Goal: Task Accomplishment & Management: Manage account settings

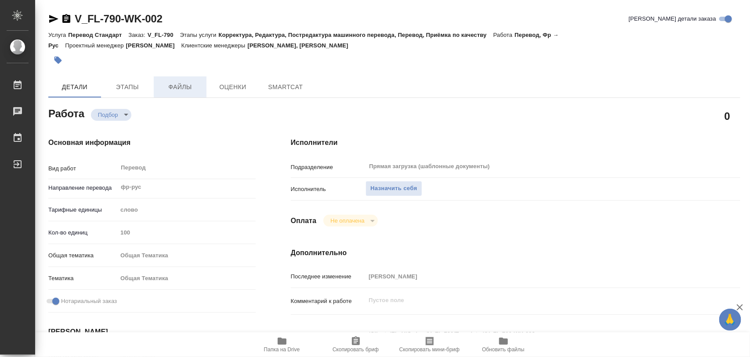
type textarea "x"
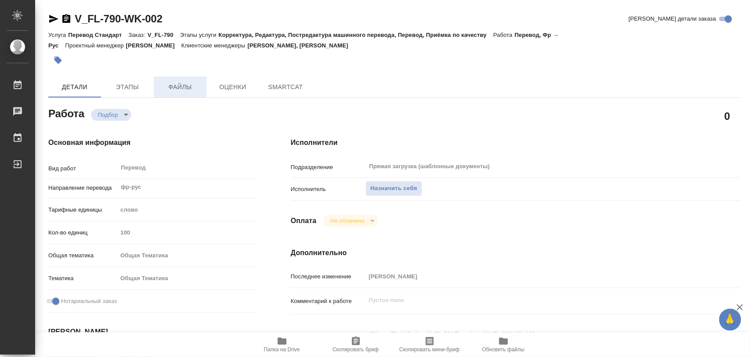
type textarea "x"
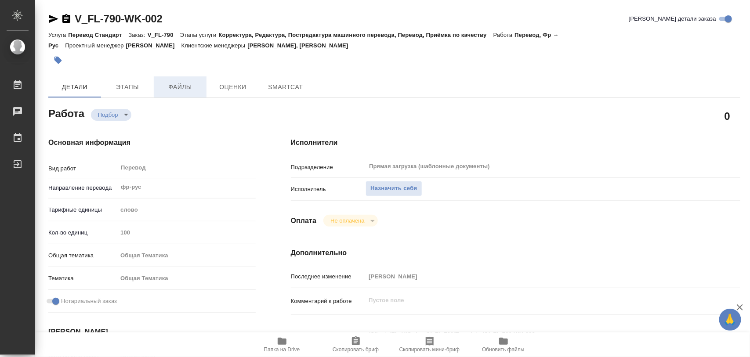
type textarea "x"
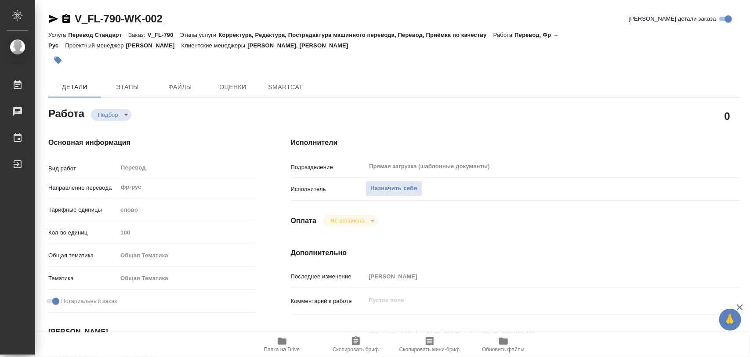
type textarea "x"
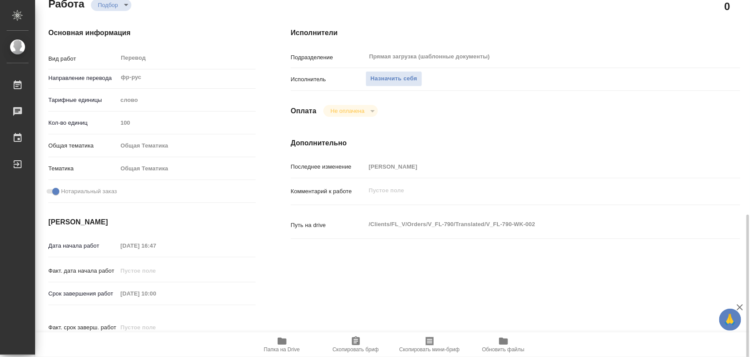
scroll to position [275, 0]
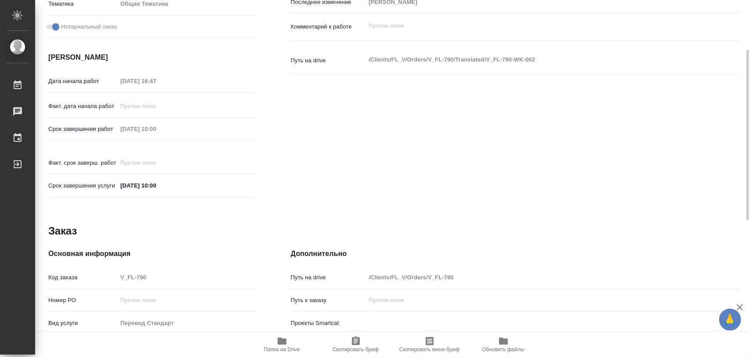
type textarea "x"
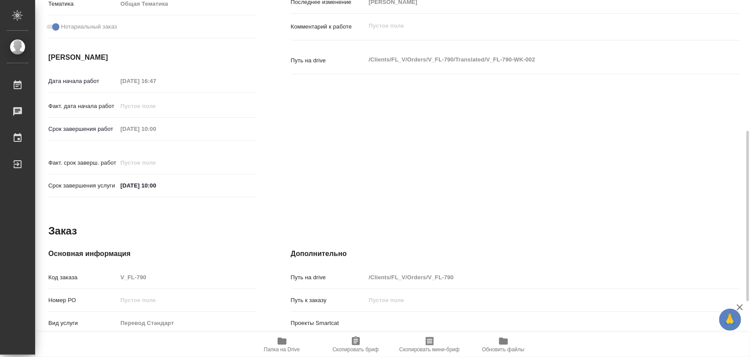
type textarea "x"
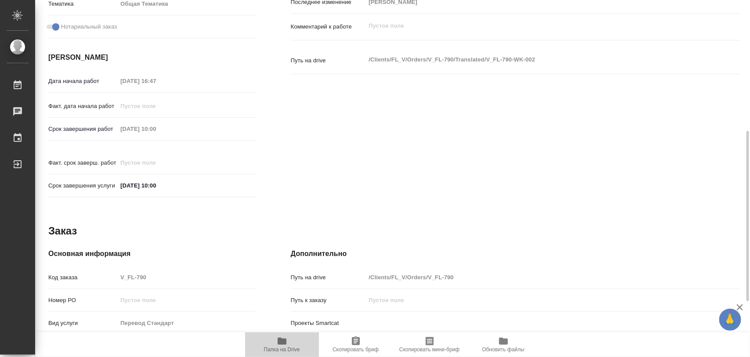
click at [278, 346] on icon "button" at bounding box center [282, 341] width 11 height 11
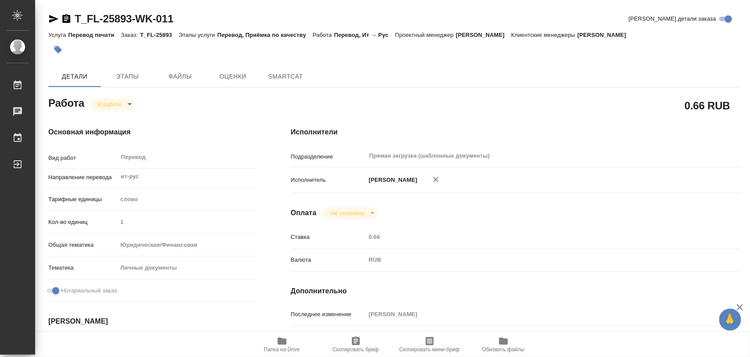
type textarea "x"
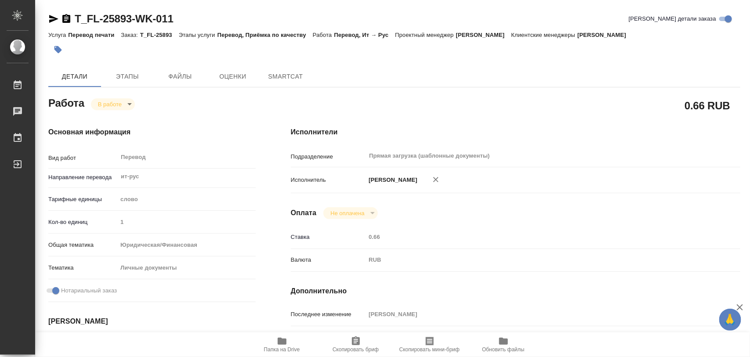
type textarea "x"
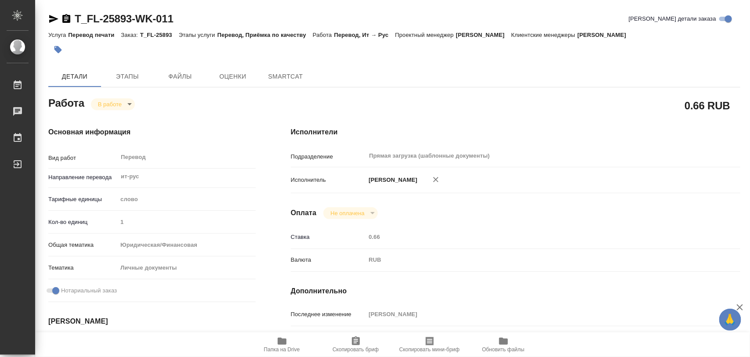
type textarea "x"
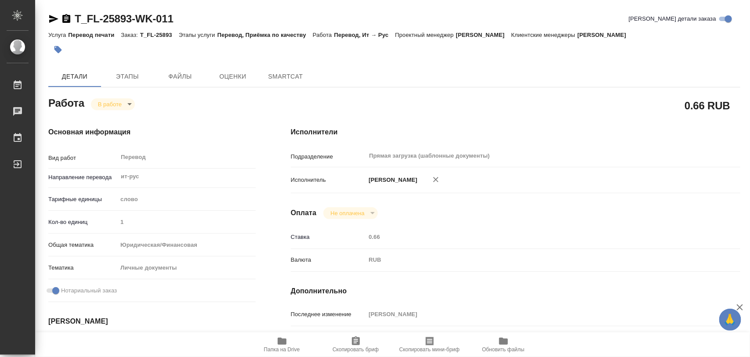
type textarea "x"
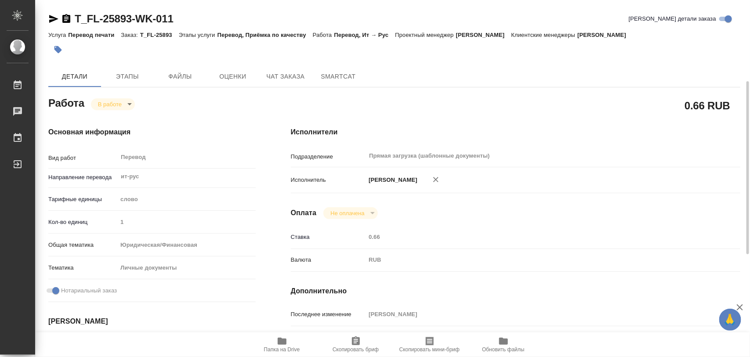
scroll to position [165, 0]
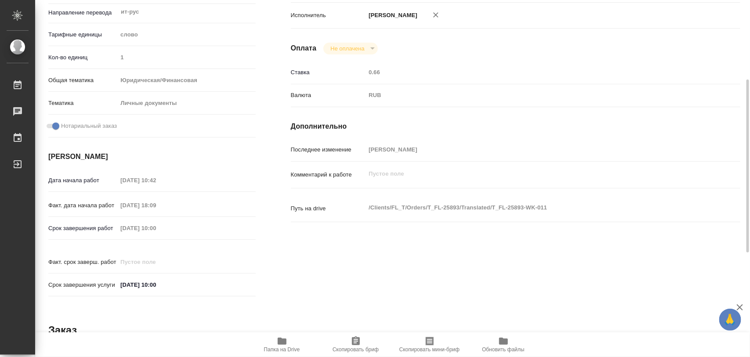
type textarea "x"
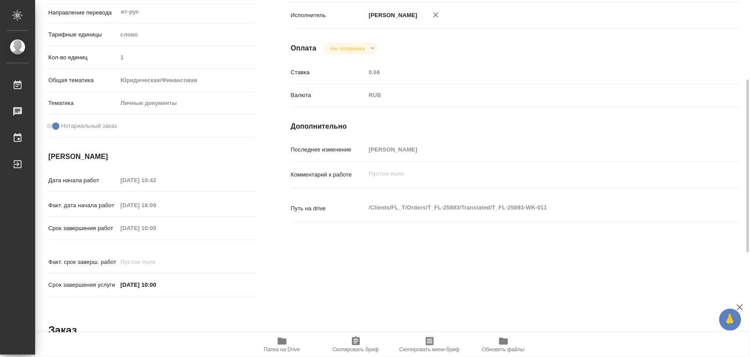
type textarea "x"
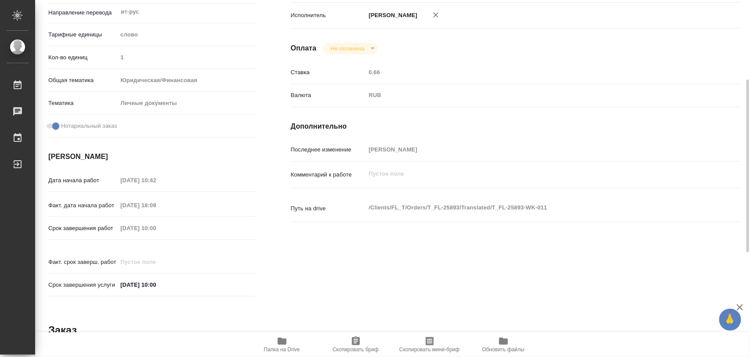
scroll to position [0, 0]
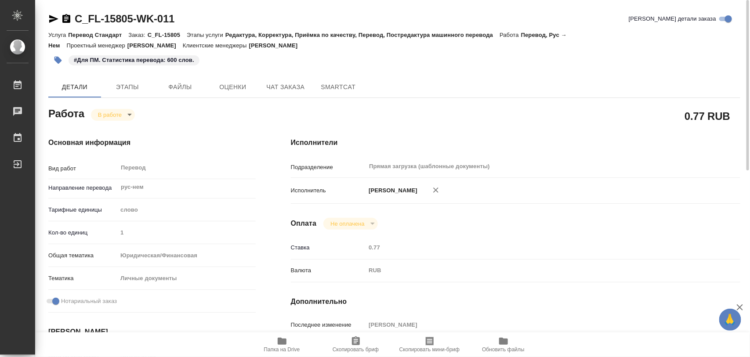
click at [284, 342] on icon "button" at bounding box center [282, 341] width 9 height 7
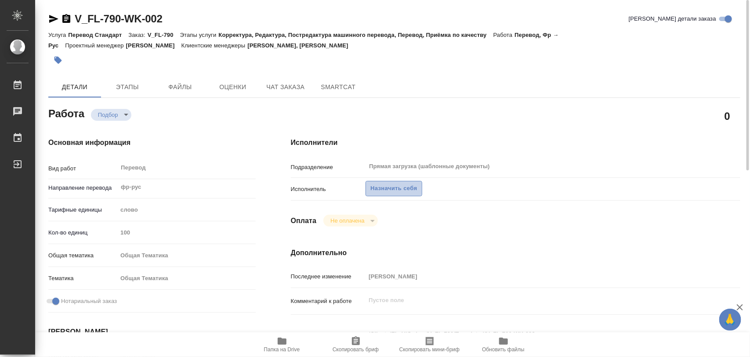
click at [401, 191] on span "Назначить себя" at bounding box center [394, 189] width 47 height 10
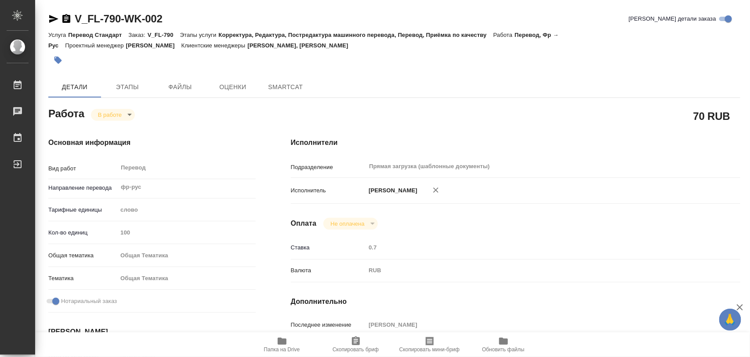
type textarea "x"
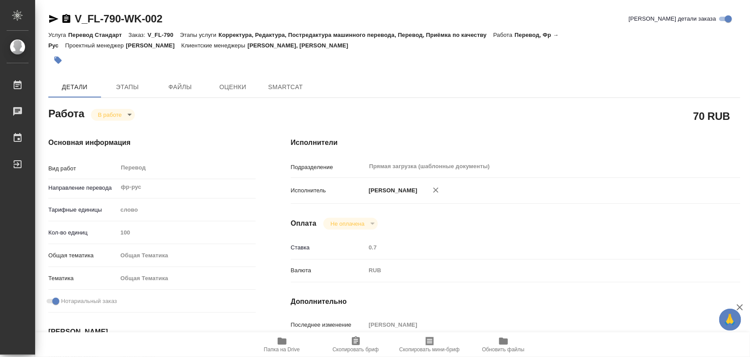
type textarea "x"
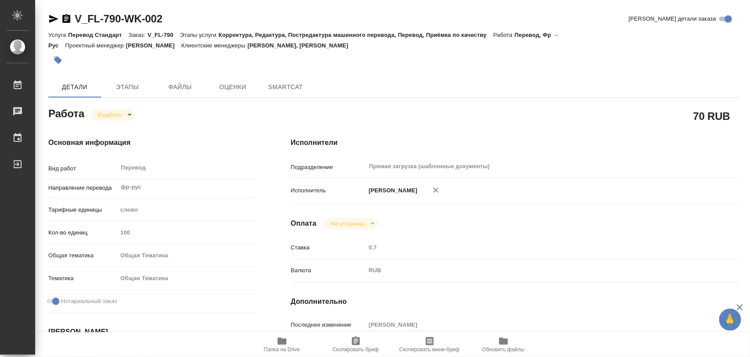
type textarea "x"
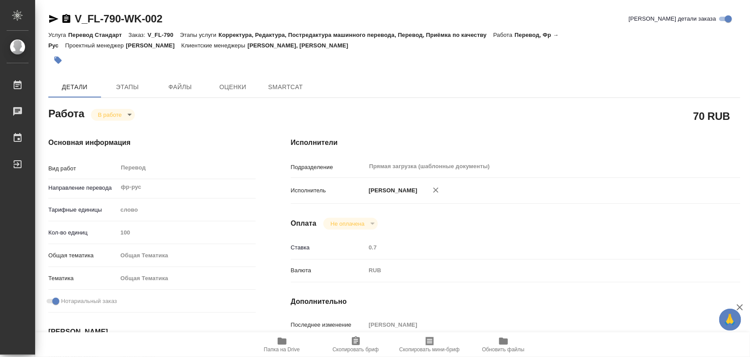
type textarea "x"
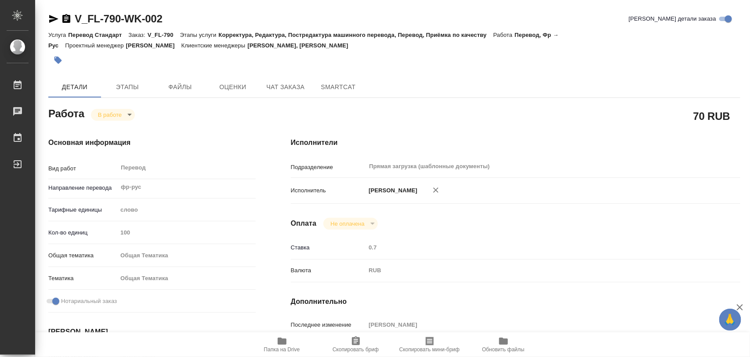
type textarea "x"
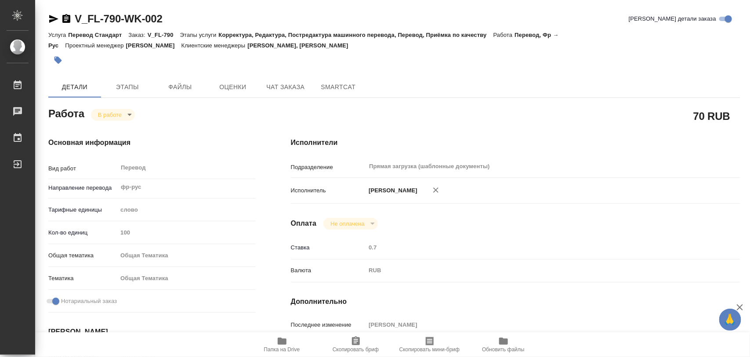
type textarea "x"
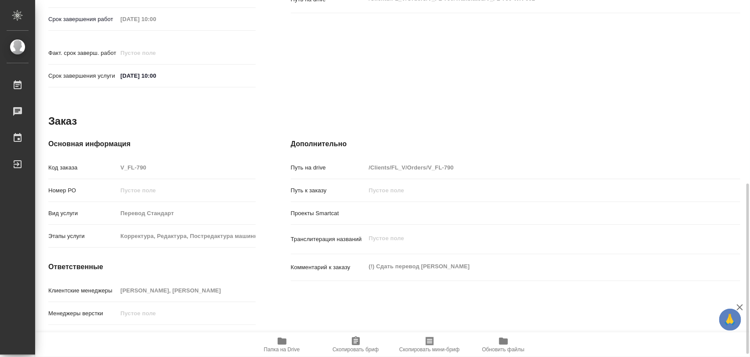
scroll to position [392, 0]
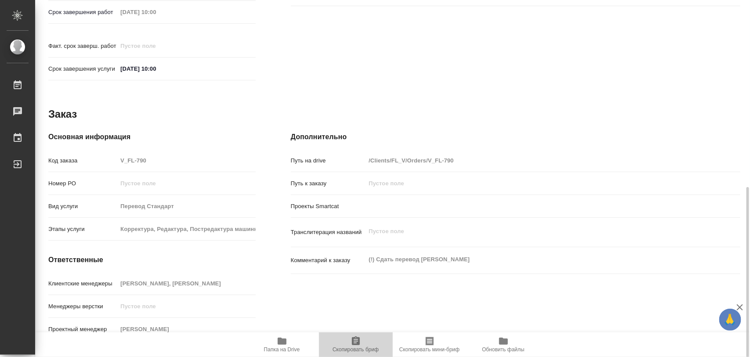
click at [359, 346] on icon "button" at bounding box center [356, 341] width 11 height 11
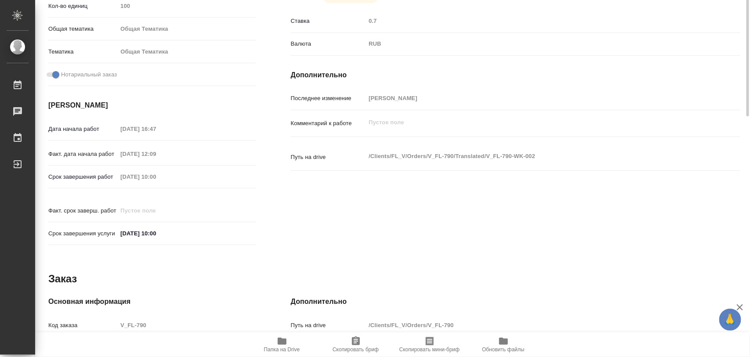
scroll to position [7, 0]
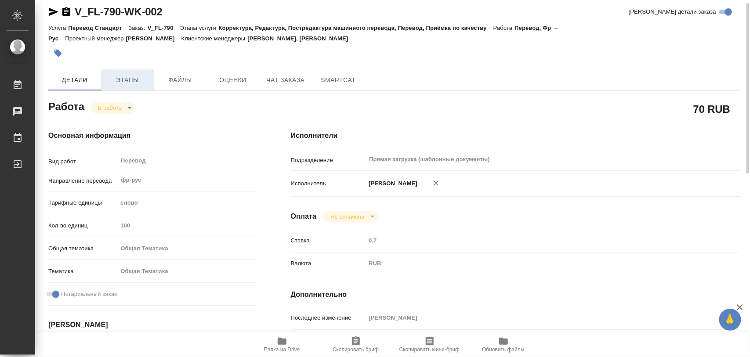
click at [126, 76] on span "Этапы" at bounding box center [127, 80] width 42 height 11
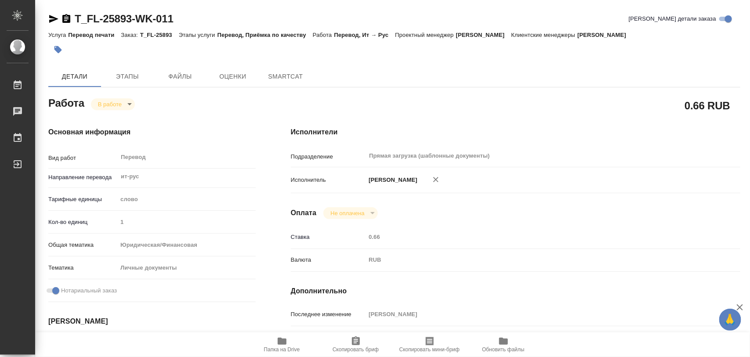
type textarea "x"
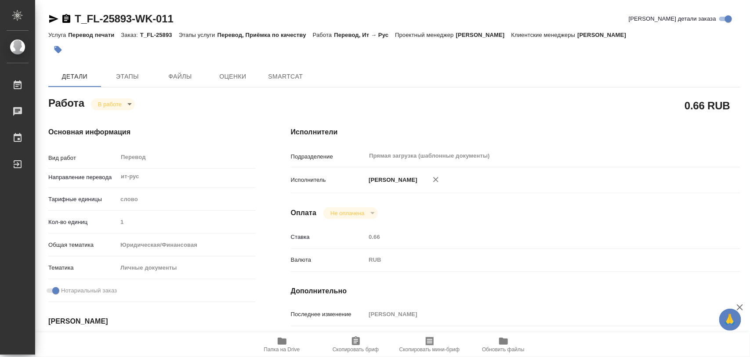
type textarea "x"
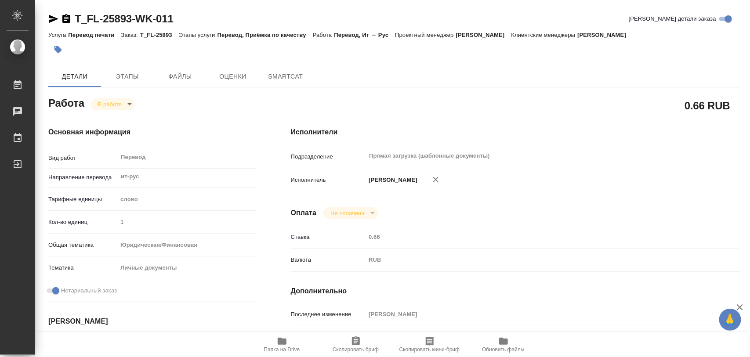
type textarea "x"
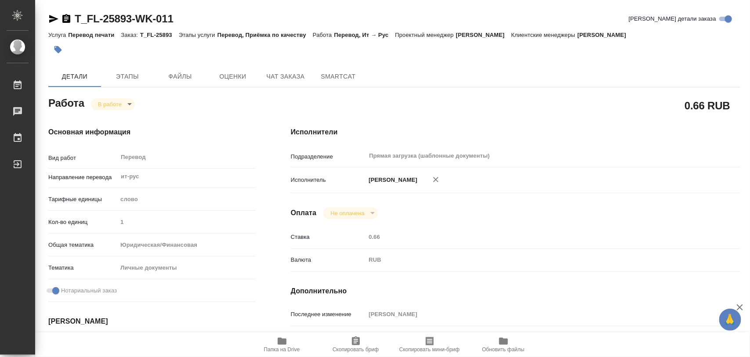
type textarea "x"
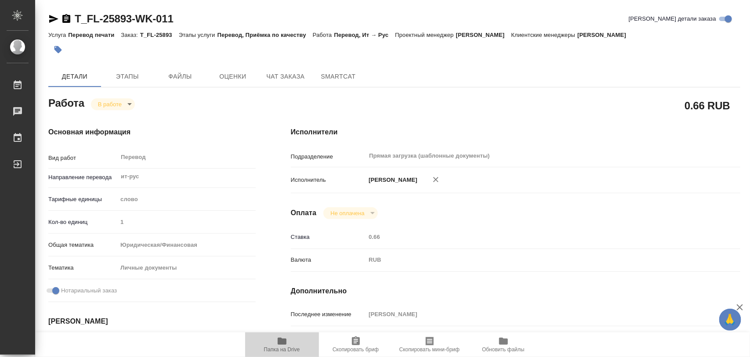
click at [285, 342] on icon "button" at bounding box center [282, 341] width 9 height 7
type textarea "x"
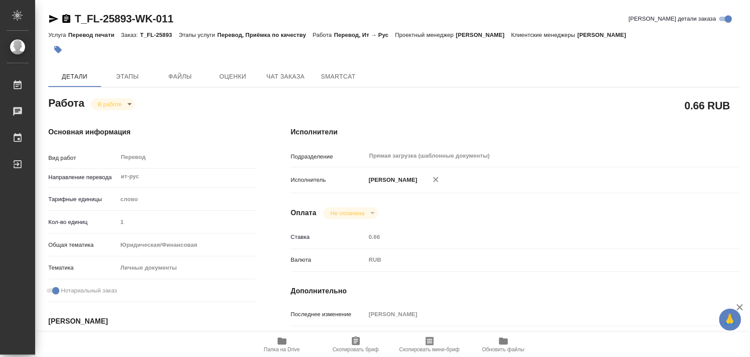
type textarea "x"
click at [55, 48] on icon "button" at bounding box center [58, 49] width 7 height 7
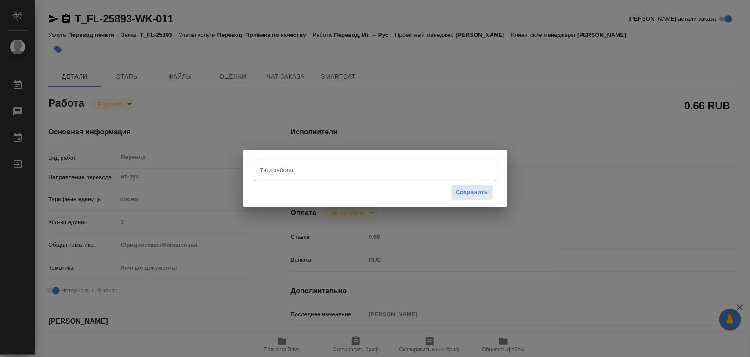
click at [286, 174] on input "Тэги работы" at bounding box center [367, 170] width 218 height 15
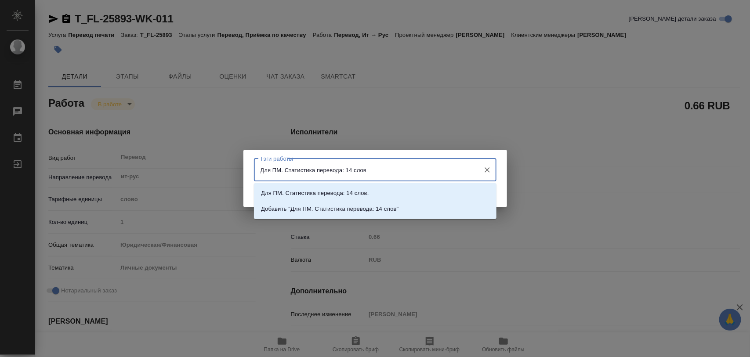
type input "Для ПМ. Статистика перевода: 14 слов."
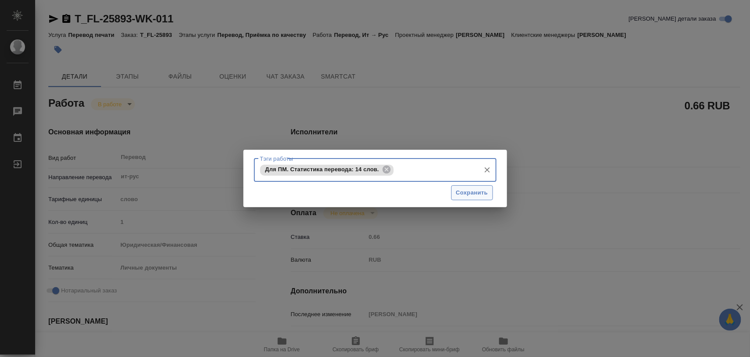
click at [491, 193] on button "Сохранить" at bounding box center [473, 193] width 42 height 15
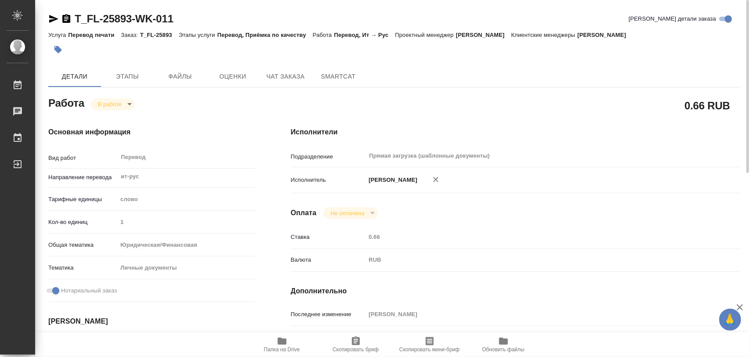
type input "inProgress"
type textarea "Перевод"
type textarea "x"
type input "ит-рус"
type input "5a8b1489cc6b4906c91bfd90"
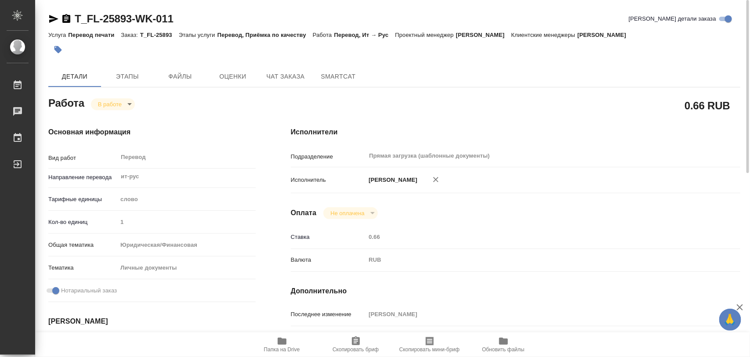
type input "1"
type input "yr-fn"
type input "5a8b8b956a9677013d343cfe"
checkbox input "true"
type input "04.08.2025 10:42"
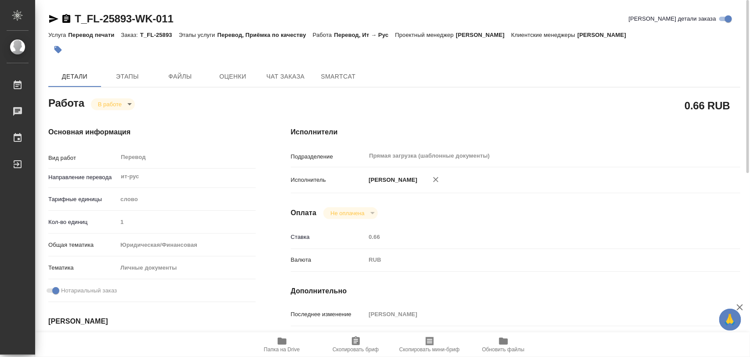
type input "14.08.2025 18:09"
type input "18.08.2025 10:00"
type input "Прямая загрузка (шаблонные документы)"
type input "notPayed"
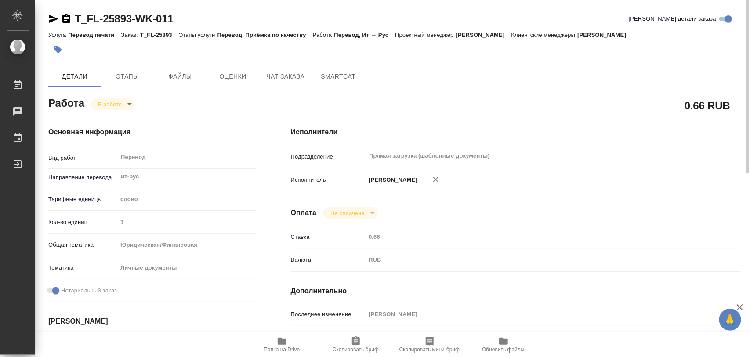
type input "0.66"
type input "RUB"
type input "[PERSON_NAME]"
type textarea "x"
type textarea "/Clients/FL_T/Orders/T_FL-25893/Translated/T_FL-25893-WK-011"
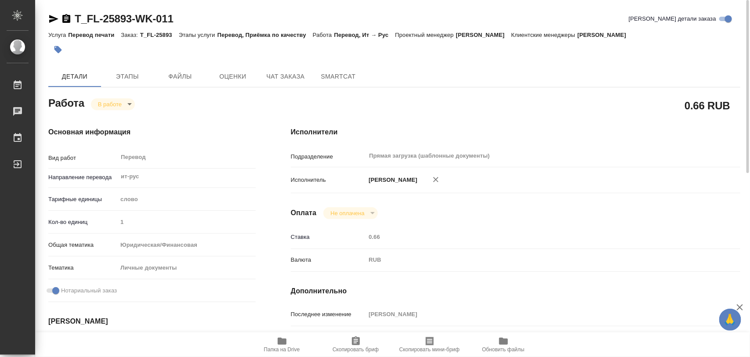
type textarea "x"
type input "T_FL-25893"
type input "Перевод печати"
type input "Перевод, Приёмка по качеству"
type input "Прохорова Анастасия"
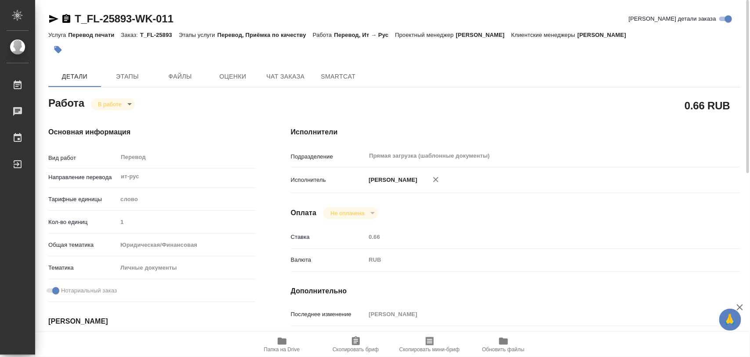
type input "Заборова Александра"
type input "/Clients/FL_T/Orders/T_FL-25893"
type textarea "x"
type textarea "ит-рус штампик под нот (доперевод старого заказа с дипломом). В референс закину…"
type textarea "x"
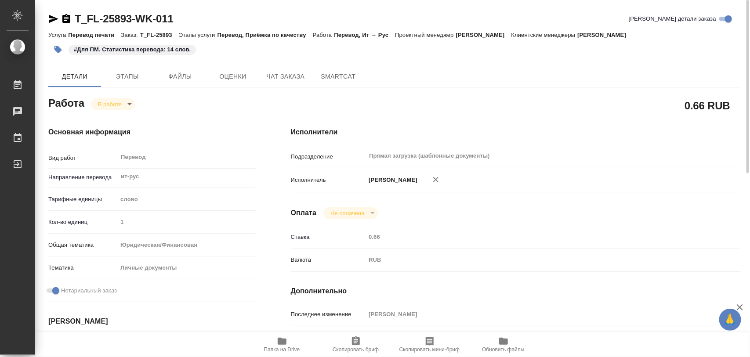
type textarea "x"
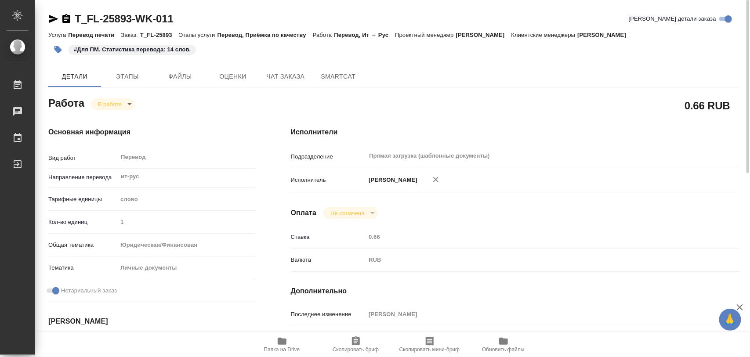
type textarea "x"
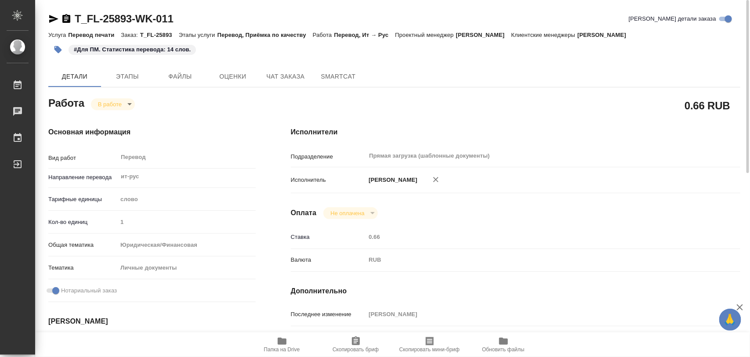
type textarea "x"
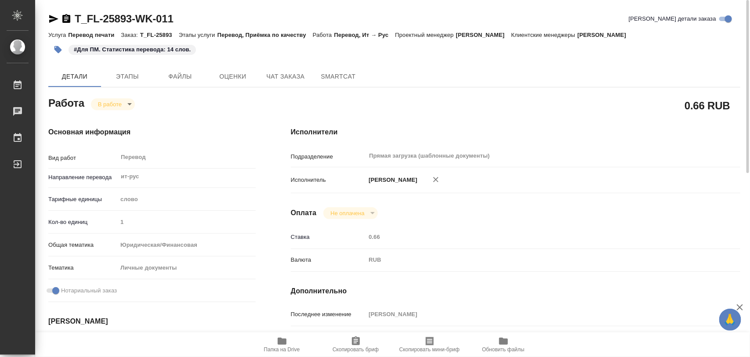
click at [132, 99] on body "🙏 .cls-1 fill:#fff; AWATERA Iglakov Maksim Работы 0 Чаты График Выйти T_FL-2589…" at bounding box center [375, 178] width 750 height 357
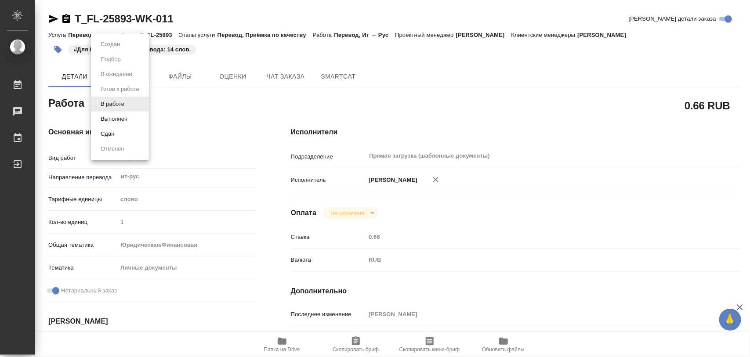
type textarea "x"
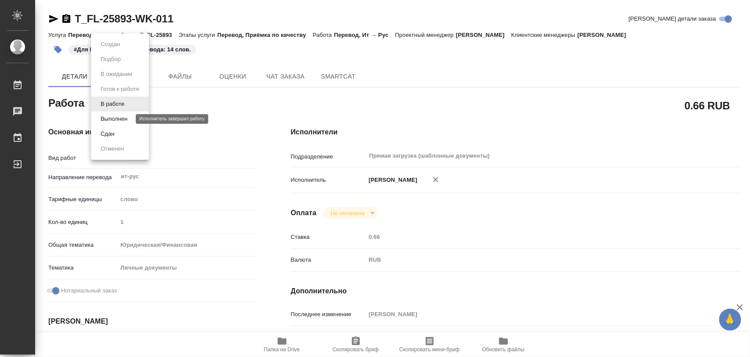
click at [119, 121] on button "Выполнен" at bounding box center [114, 119] width 32 height 10
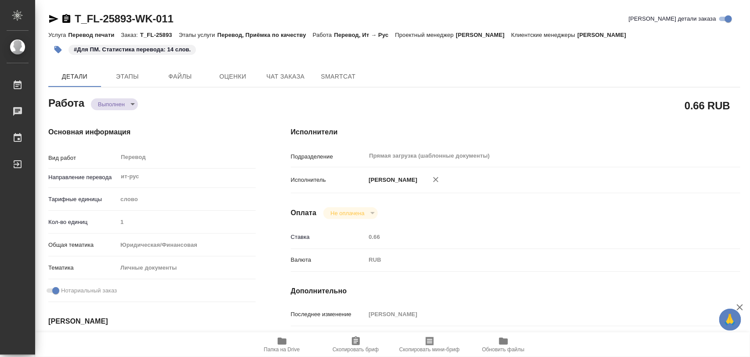
type textarea "x"
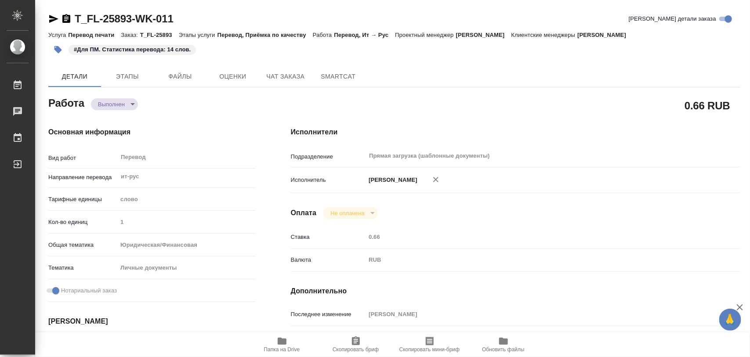
type textarea "x"
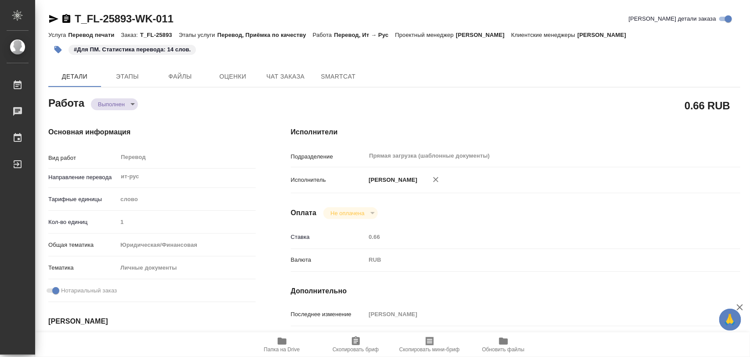
type textarea "x"
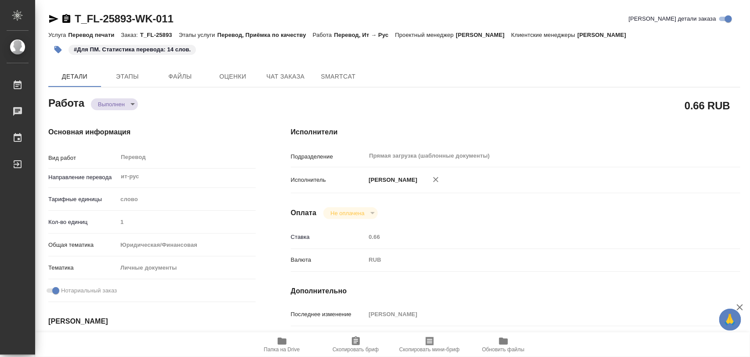
type textarea "x"
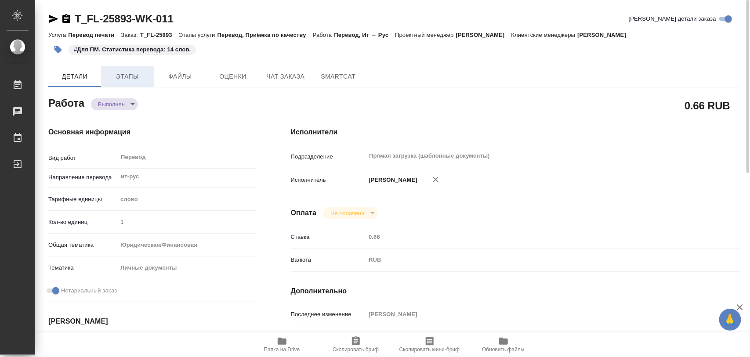
click at [113, 73] on span "Этапы" at bounding box center [127, 76] width 42 height 11
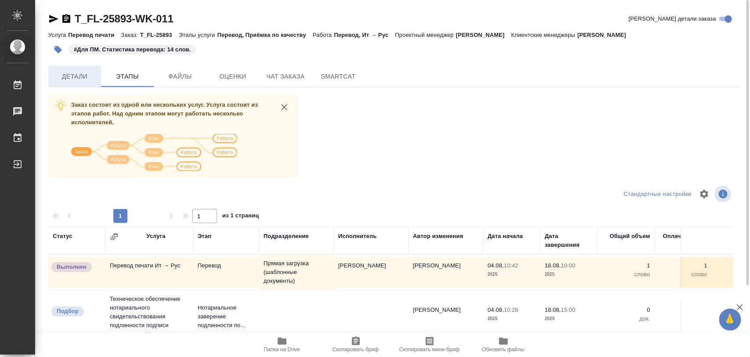
click at [82, 80] on span "Детали" at bounding box center [75, 76] width 42 height 11
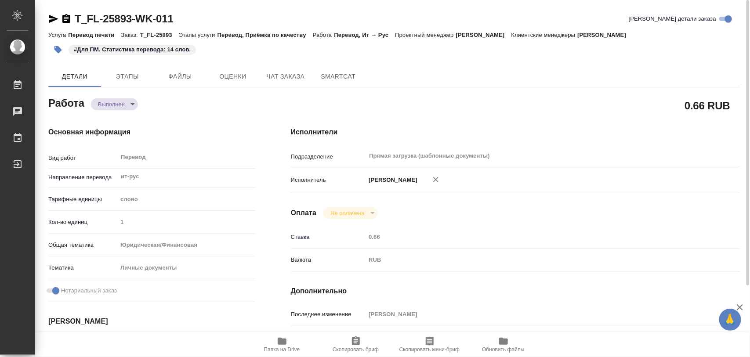
type textarea "x"
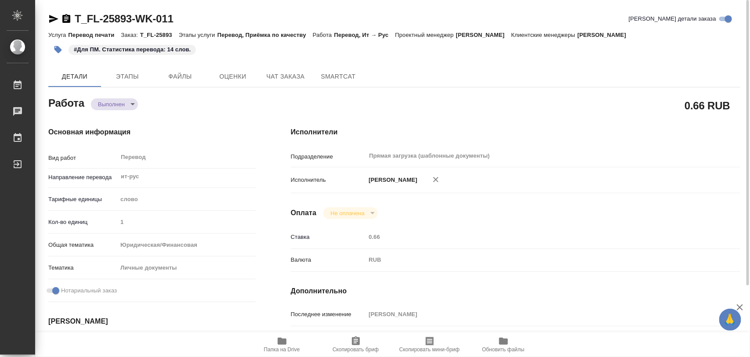
type textarea "x"
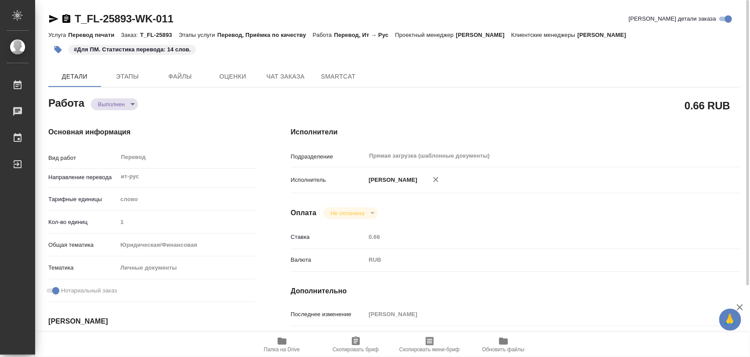
type textarea "x"
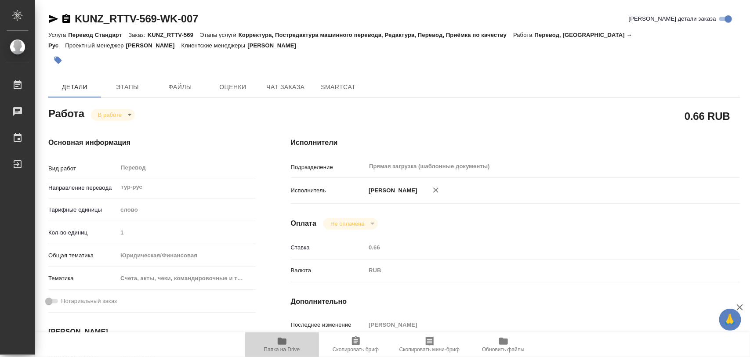
click at [279, 341] on icon "button" at bounding box center [282, 341] width 9 height 7
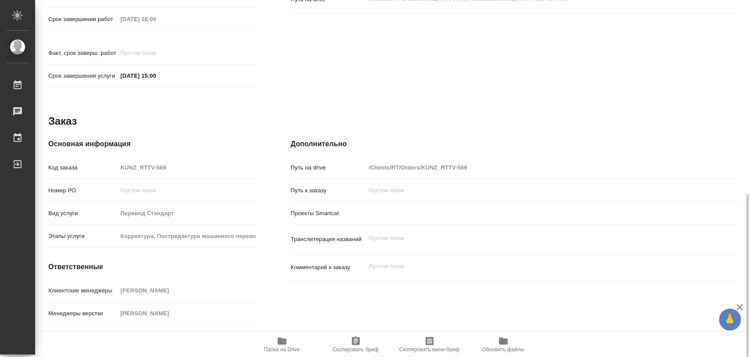
scroll to position [392, 0]
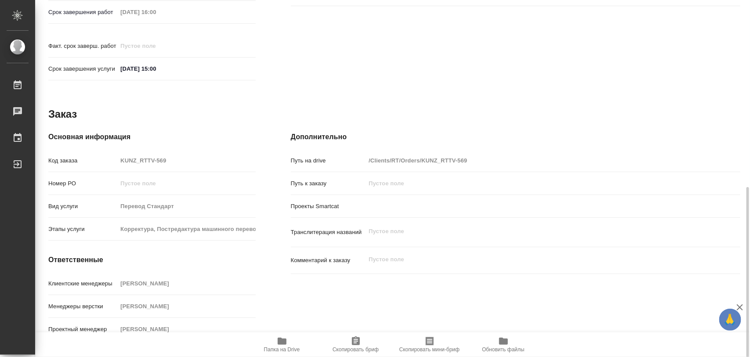
click at [355, 338] on icon "button" at bounding box center [356, 341] width 8 height 9
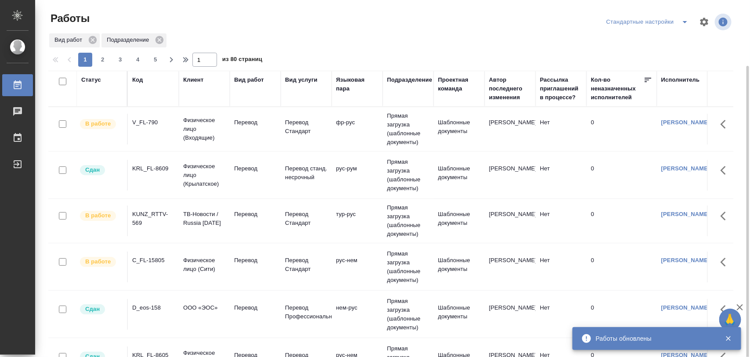
scroll to position [34, 0]
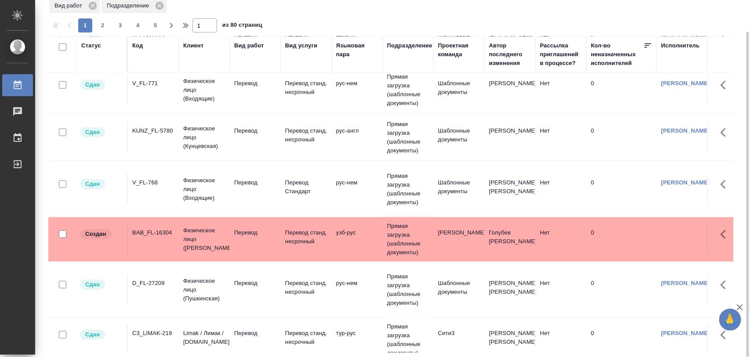
scroll to position [385, 0]
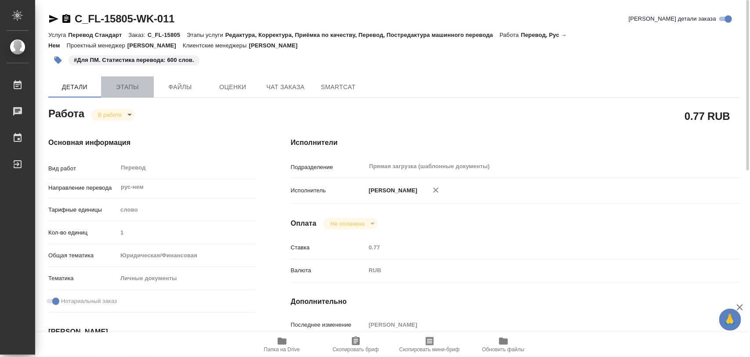
click at [132, 89] on span "Этапы" at bounding box center [127, 87] width 42 height 11
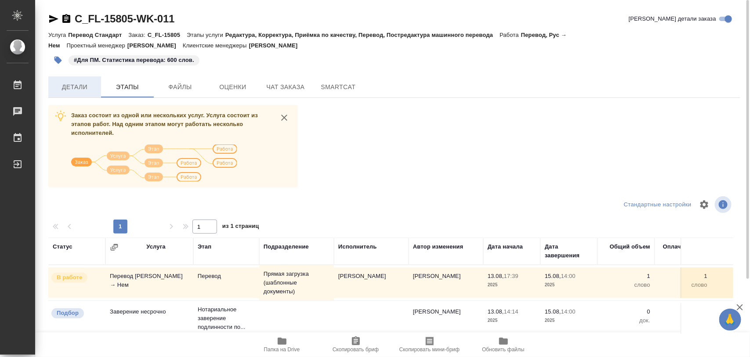
click at [71, 88] on span "Детали" at bounding box center [75, 87] width 42 height 11
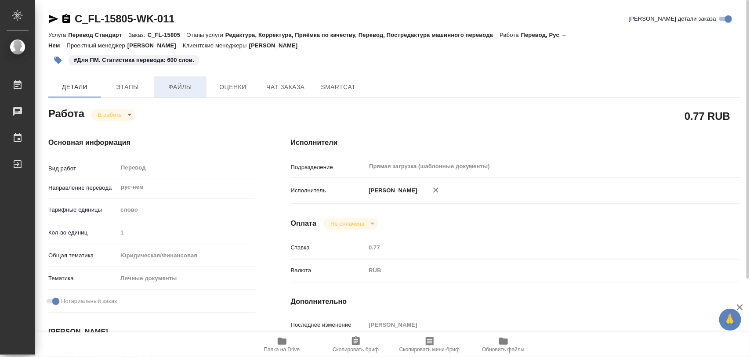
type textarea "x"
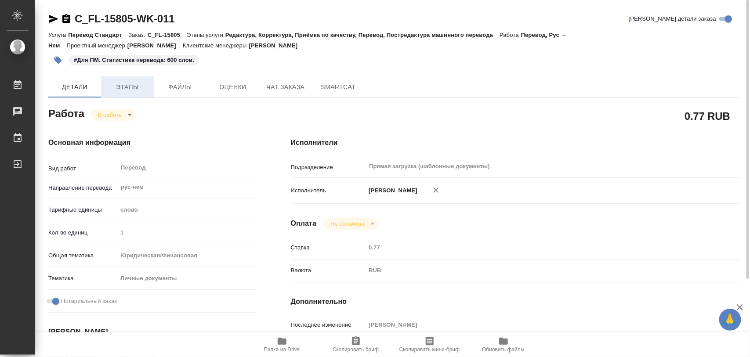
type textarea "x"
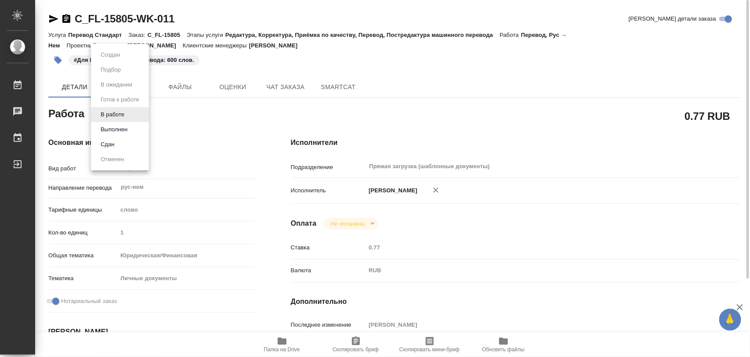
click at [132, 116] on body "🙏 .cls-1 fill:#fff; AWATERA Iglakov Maksim Работы 0 Чаты График Выйти C_FL-1580…" at bounding box center [375, 178] width 750 height 357
type textarea "x"
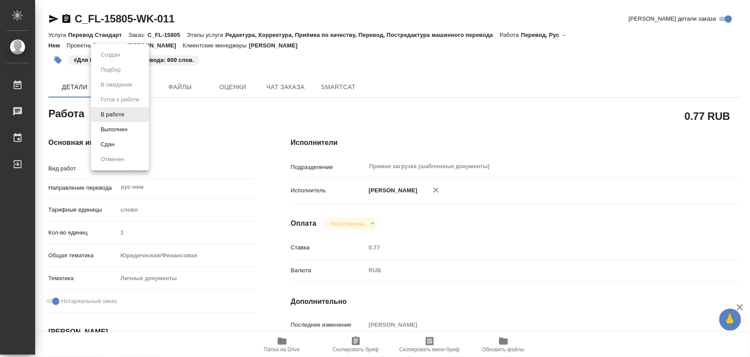
type textarea "x"
click at [125, 126] on button "Выполнен" at bounding box center [114, 130] width 32 height 10
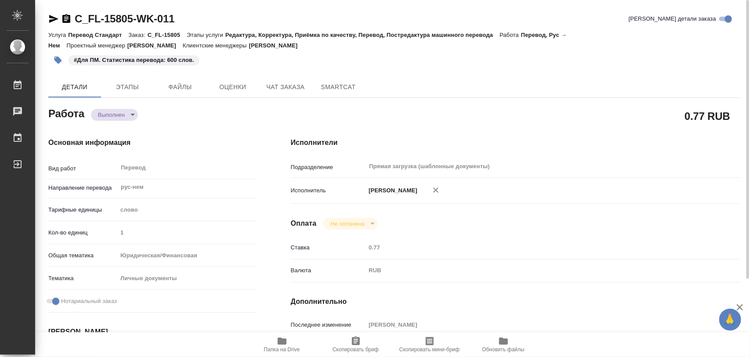
type textarea "x"
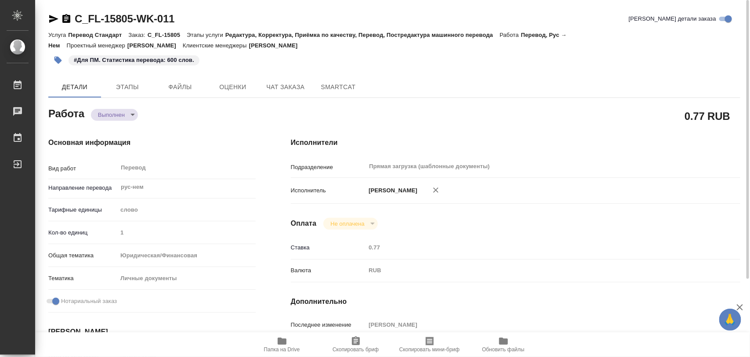
type textarea "x"
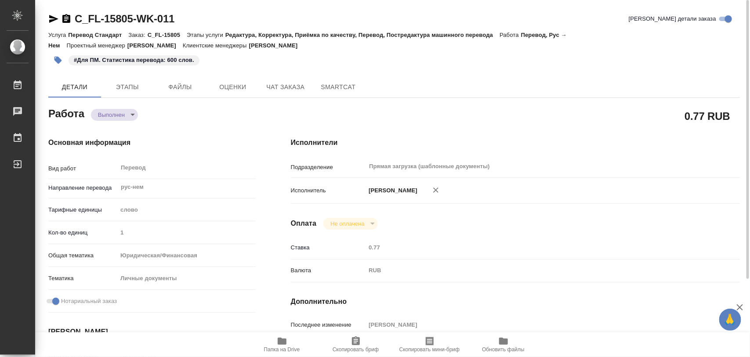
type textarea "x"
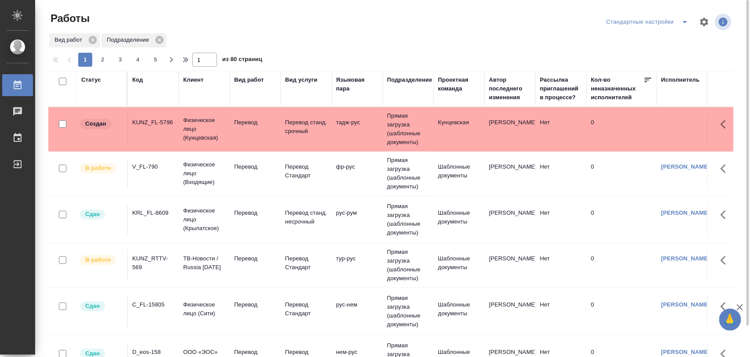
click at [150, 127] on div "V_FL-790" at bounding box center [153, 122] width 42 height 9
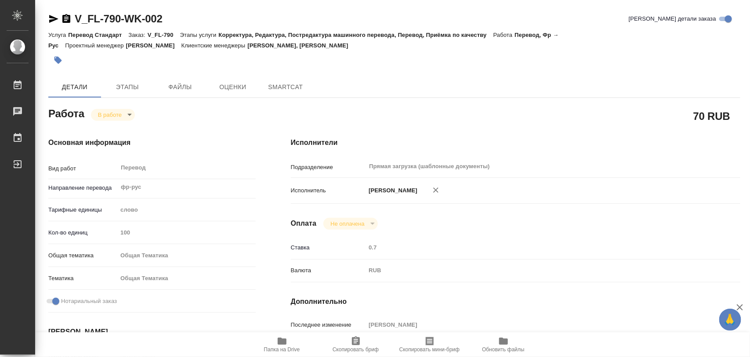
type textarea "x"
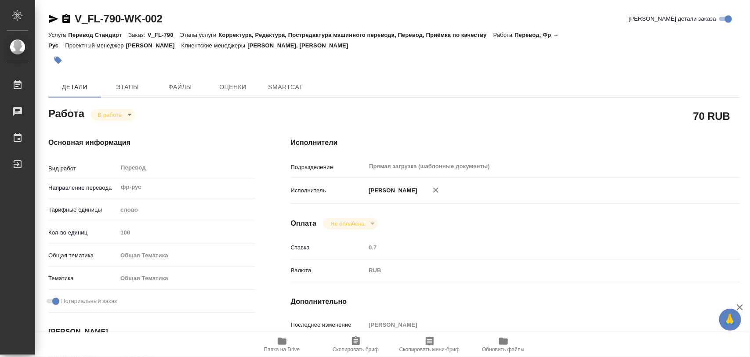
type textarea "x"
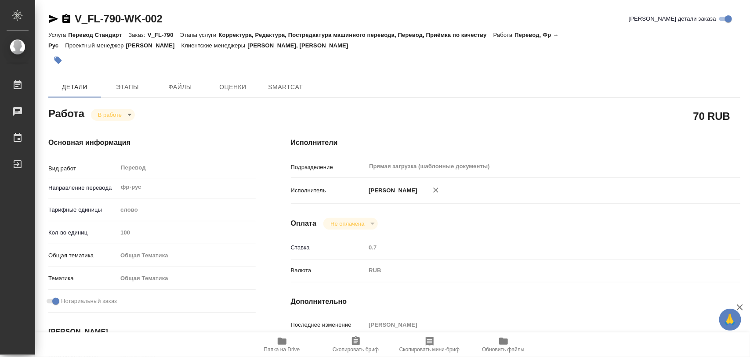
type textarea "x"
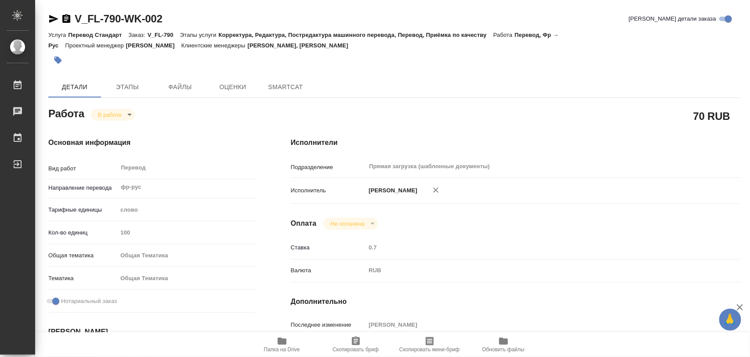
type textarea "x"
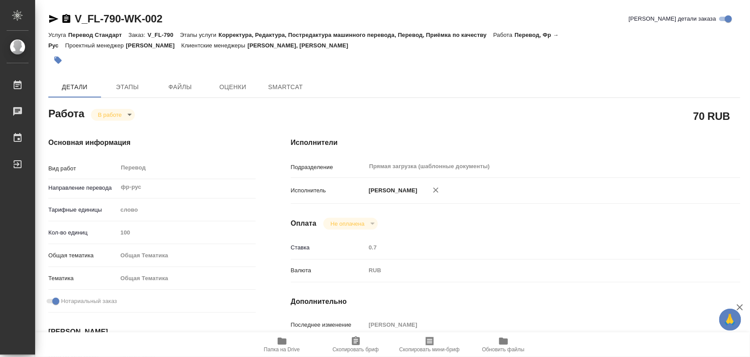
type textarea "x"
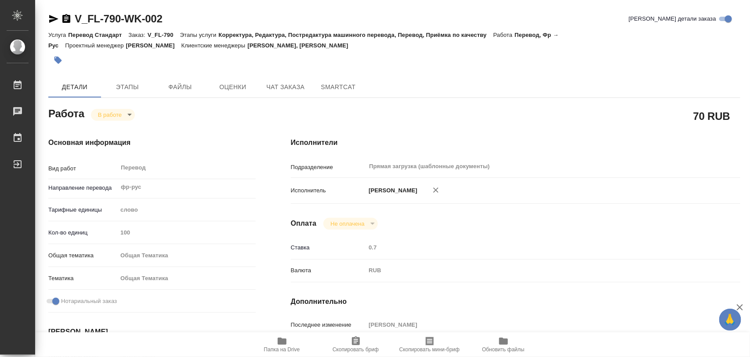
click at [279, 339] on icon "button" at bounding box center [282, 341] width 9 height 7
type textarea "x"
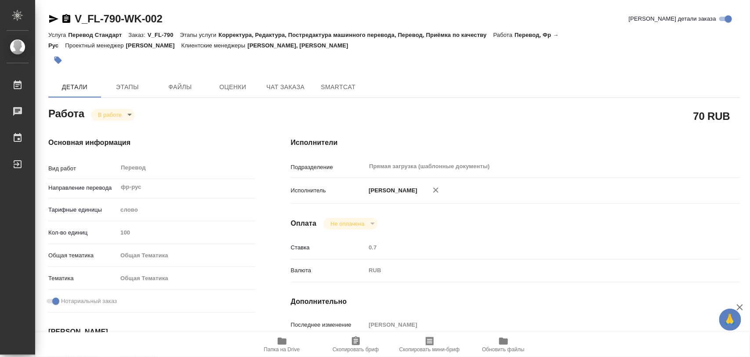
type textarea "x"
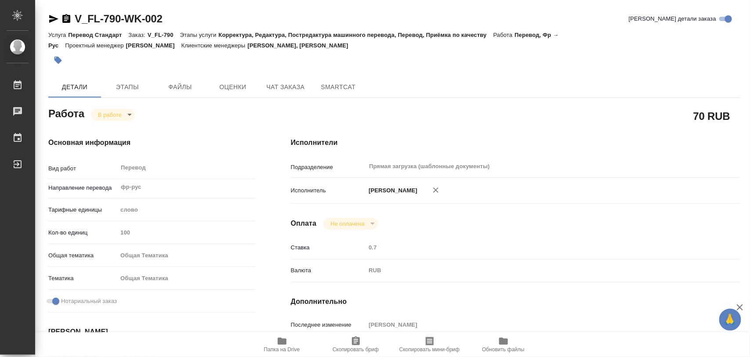
type textarea "x"
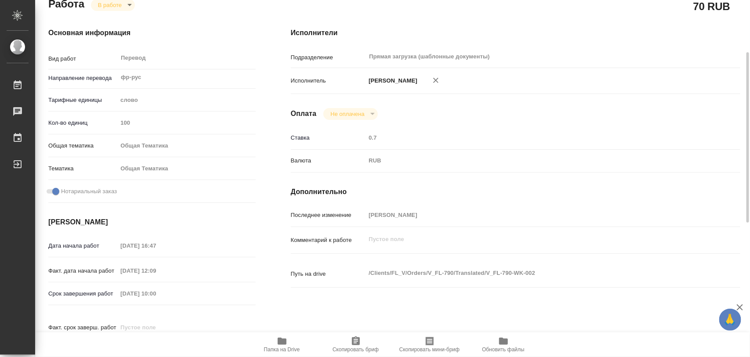
scroll to position [220, 0]
